Goal: Task Accomplishment & Management: Use online tool/utility

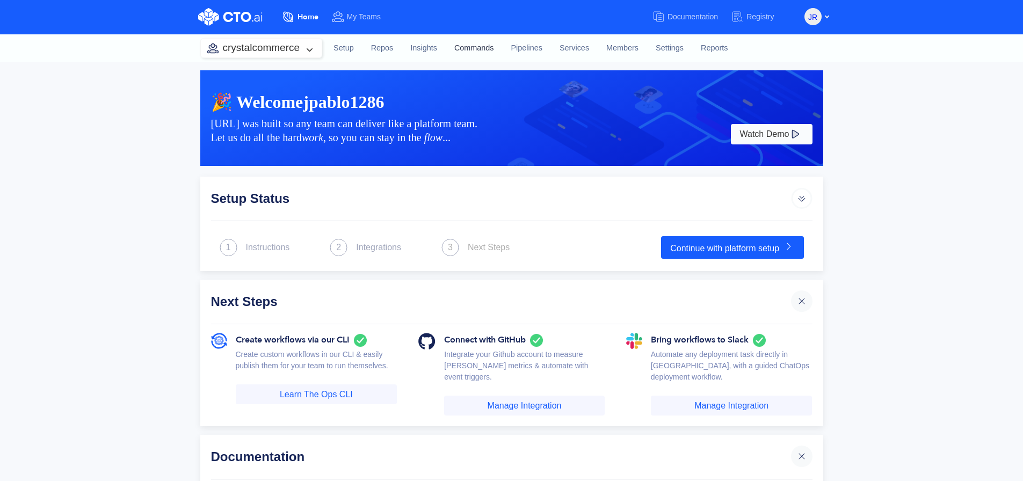
click at [462, 42] on link "Commands" at bounding box center [474, 48] width 57 height 29
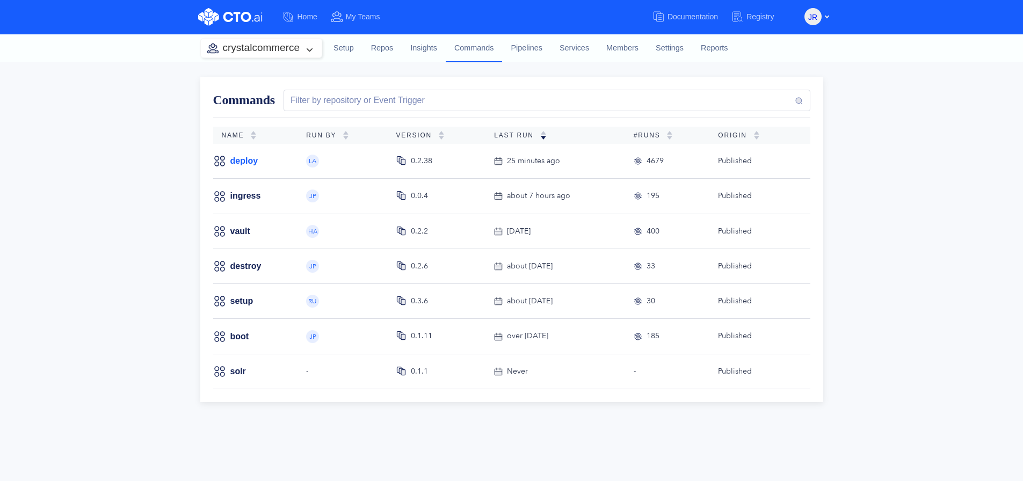
click at [248, 162] on link "deploy" at bounding box center [244, 161] width 28 height 12
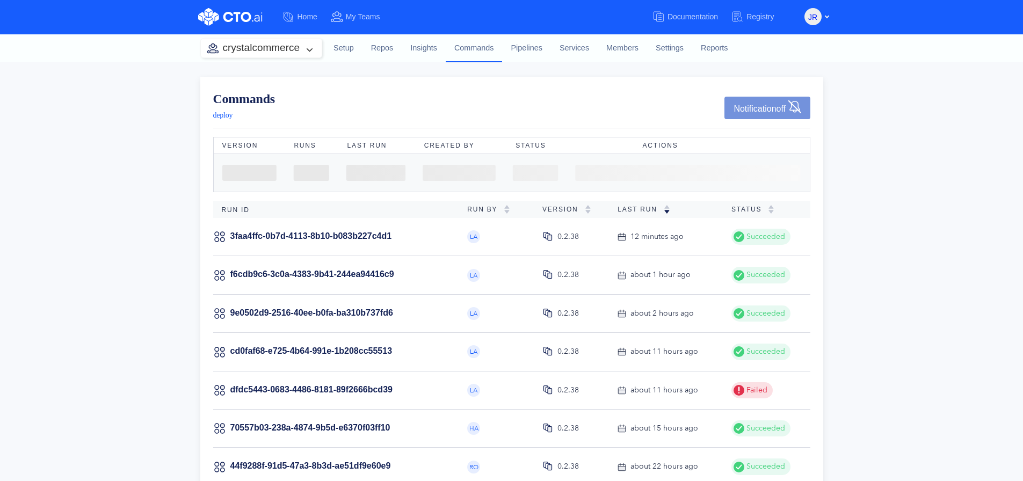
click at [422, 245] on td "3faa4ffc-0b7d-4113-8b10-b083b227c4d1" at bounding box center [336, 237] width 246 height 38
click at [367, 273] on link "f6cdb9c6-3c0a-4383-9b41-244ea94416c9" at bounding box center [312, 274] width 164 height 9
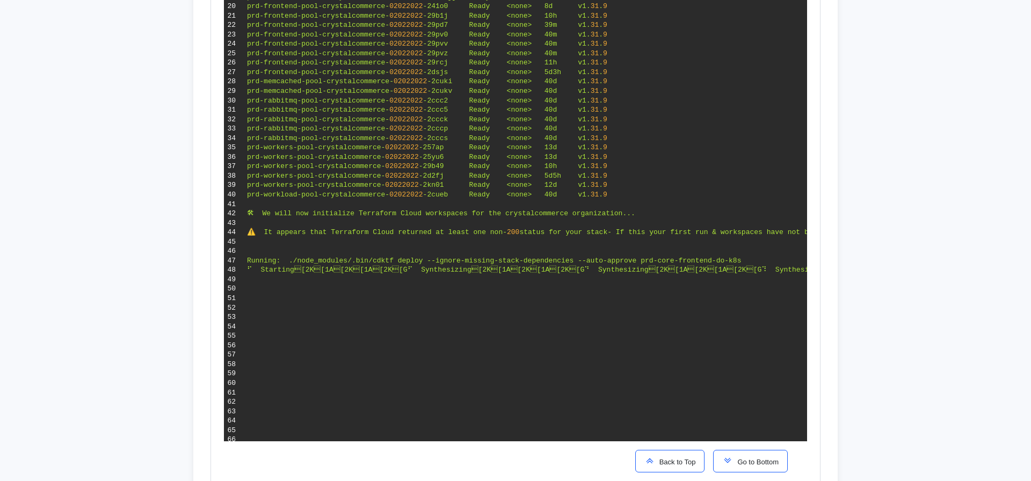
scroll to position [837, 0]
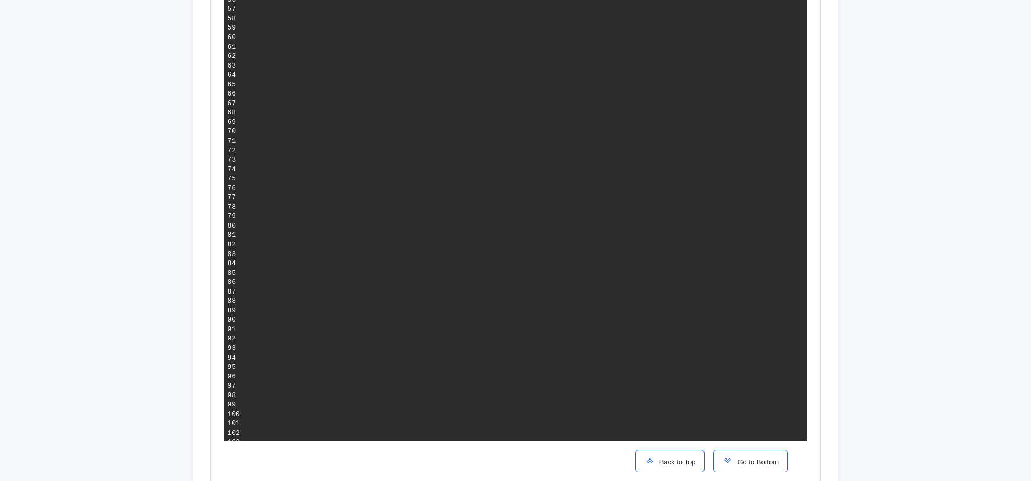
click at [773, 466] on span "Go to Bottom" at bounding box center [756, 462] width 46 height 8
drag, startPoint x: 742, startPoint y: 135, endPoint x: 499, endPoint y: 138, distance: 242.2
copy span "adff541d0be66c6ef01598672e46e452bc38f179"
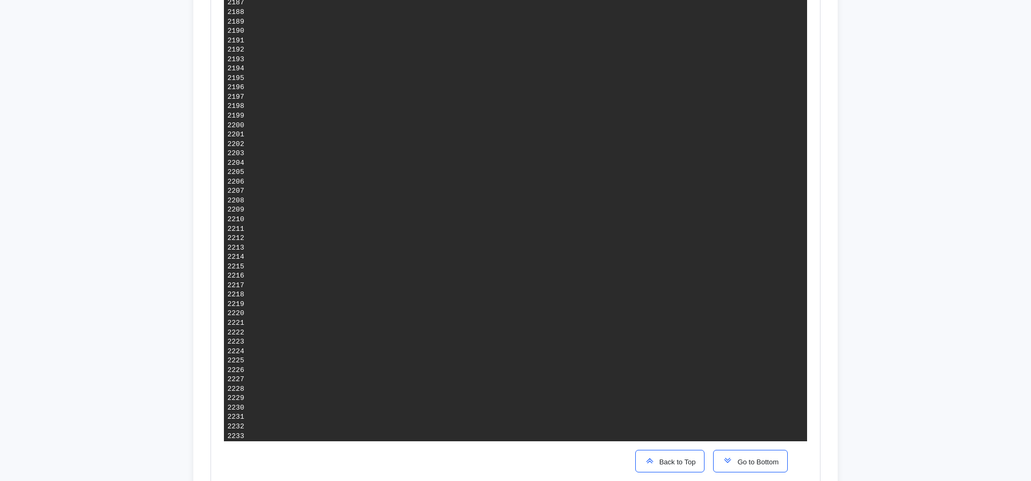
click at [655, 466] on span "Back to Top" at bounding box center [675, 462] width 41 height 8
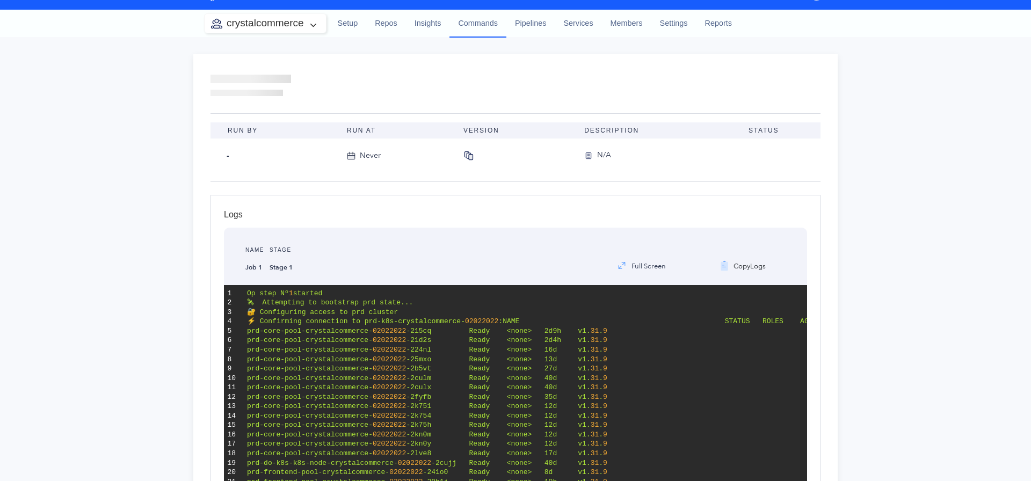
scroll to position [0, 0]
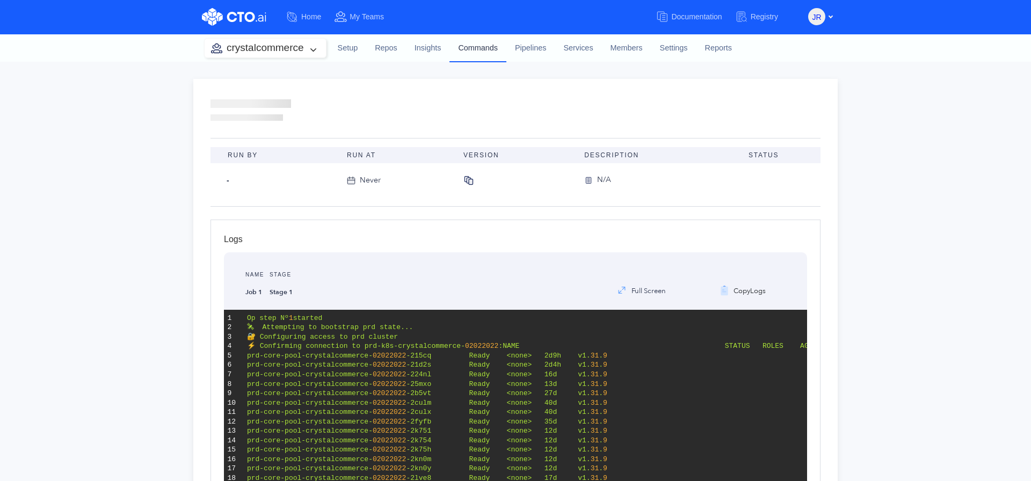
click at [481, 48] on link "Commands" at bounding box center [477, 48] width 57 height 28
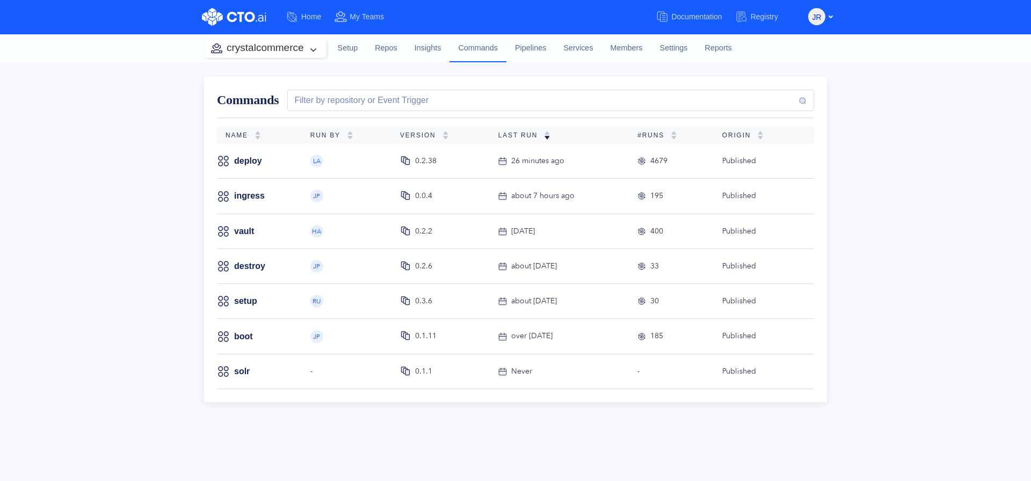
click at [260, 159] on div "deploy" at bounding box center [255, 161] width 76 height 13
click at [252, 161] on link "deploy" at bounding box center [248, 161] width 28 height 12
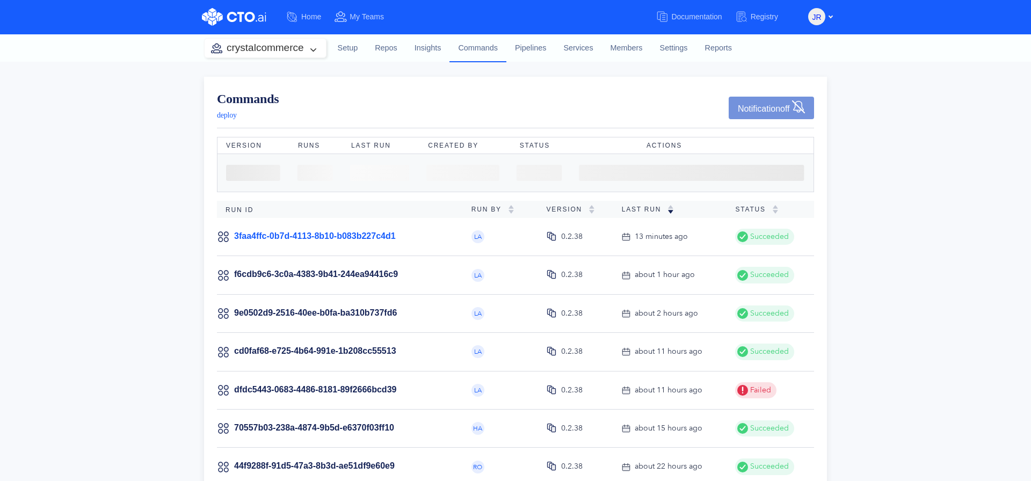
click at [379, 240] on link "3faa4ffc-0b7d-4113-8b10-b083b227c4d1" at bounding box center [315, 235] width 162 height 9
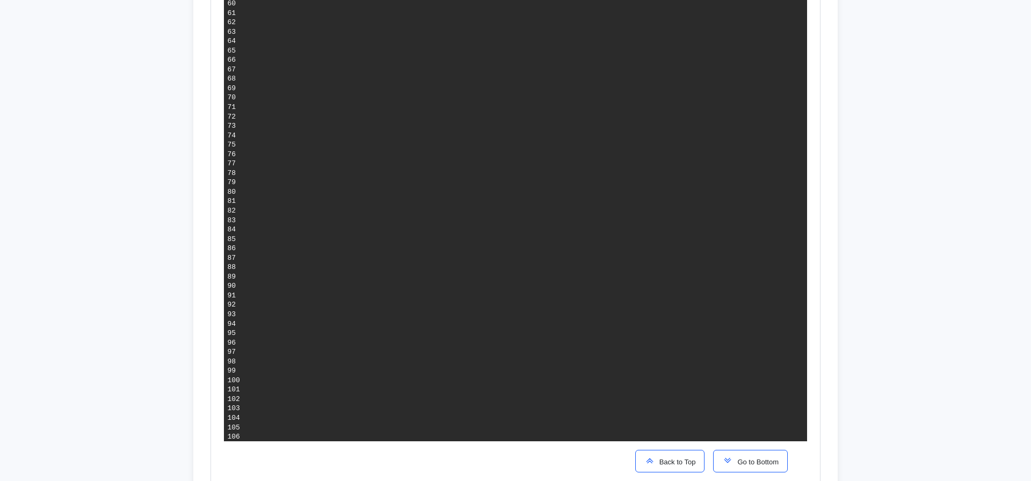
click at [746, 461] on span "Go to Bottom" at bounding box center [756, 462] width 46 height 8
